Goal: Task Accomplishment & Management: Use online tool/utility

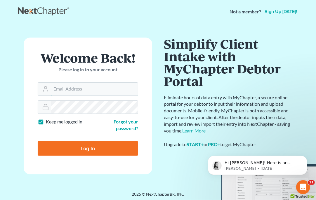
type input "[EMAIL_ADDRESS][DOMAIN_NAME]"
click at [97, 150] on input "Log In" at bounding box center [88, 148] width 100 height 15
type input "Thinking..."
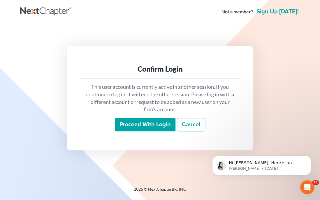
click at [135, 124] on input "Proceed with login" at bounding box center [145, 124] width 61 height 13
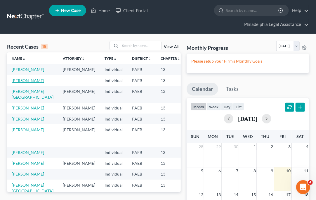
click at [22, 83] on link "[PERSON_NAME]" at bounding box center [28, 80] width 32 height 5
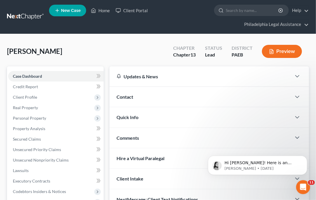
click at [114, 57] on div "Tilghman, Miriam Upgraded Chapter Chapter 13 Status Lead District PAEB Preview" at bounding box center [158, 53] width 302 height 25
